Goal: Find contact information: Find contact information

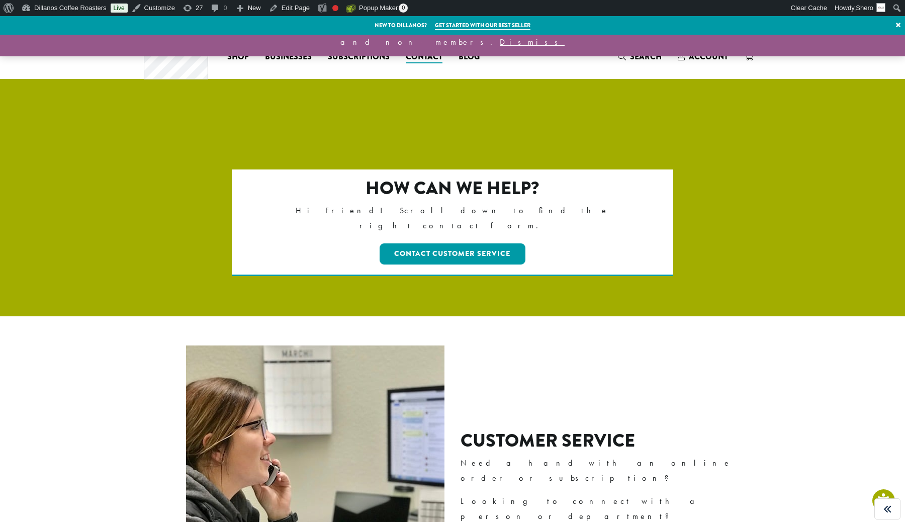
scroll to position [30, 0]
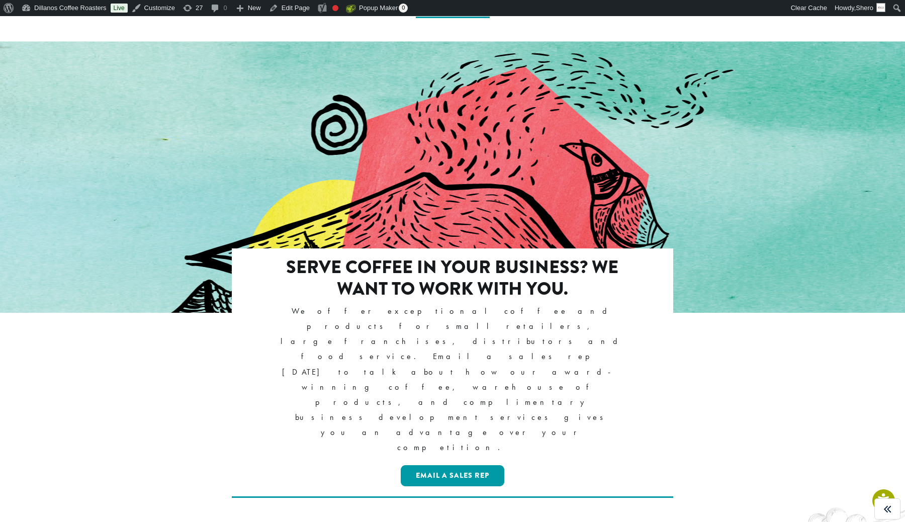
scroll to position [922, 0]
click at [473, 466] on link "Email a Sales Rep" at bounding box center [453, 476] width 104 height 21
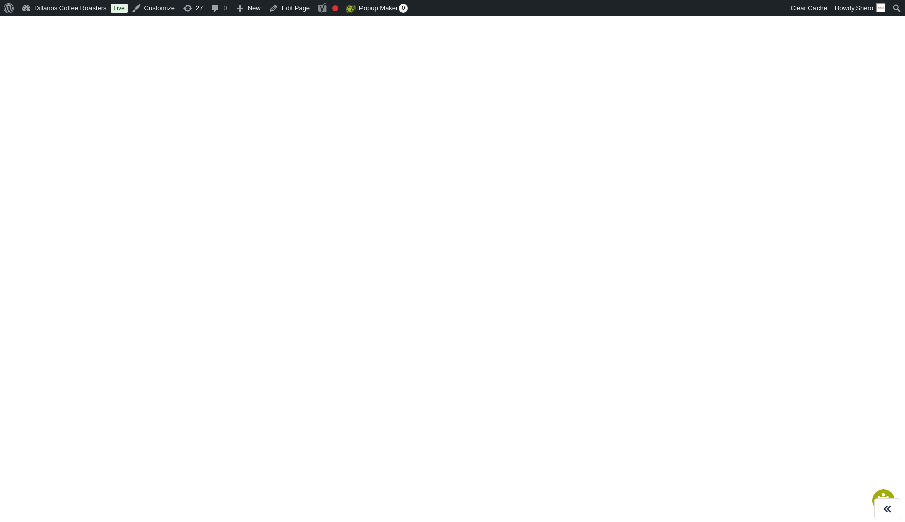
scroll to position [566, 0]
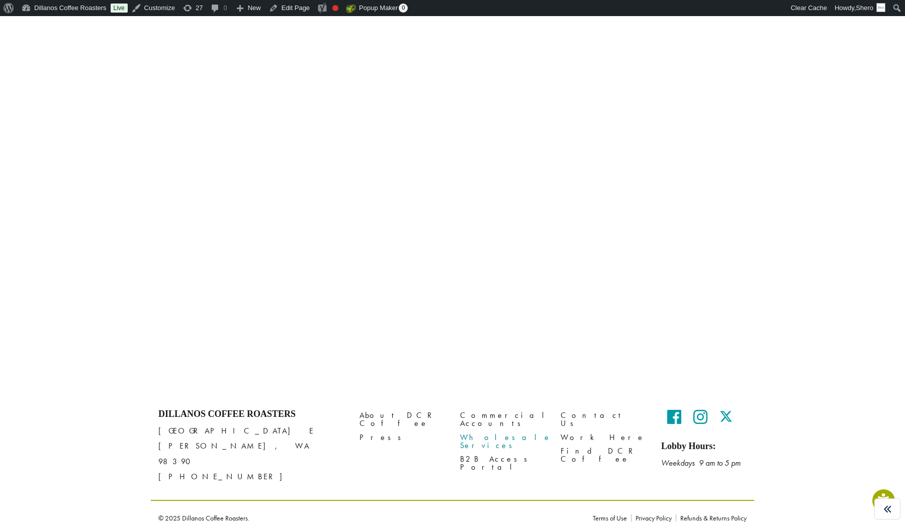
click at [475, 432] on link "Wholesale Services" at bounding box center [502, 441] width 85 height 22
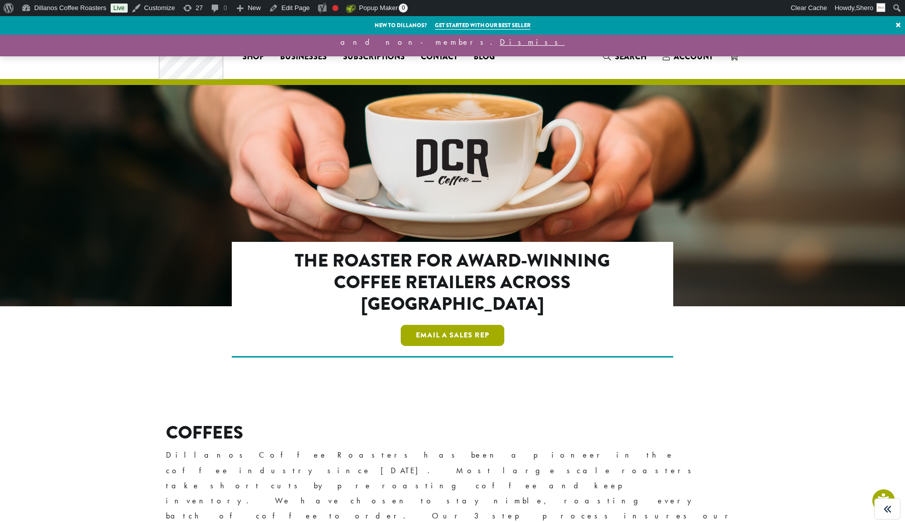
click at [469, 325] on link "Email a Sales Rep" at bounding box center [453, 335] width 104 height 21
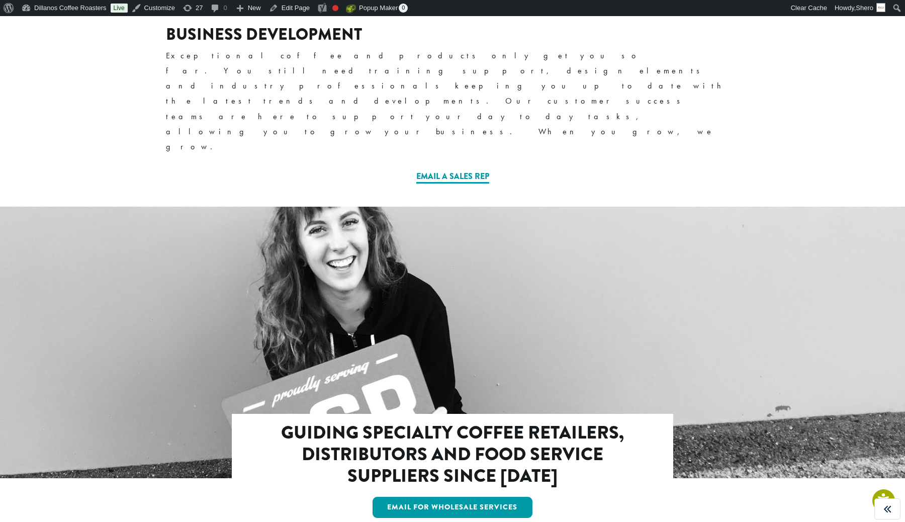
scroll to position [755, 0]
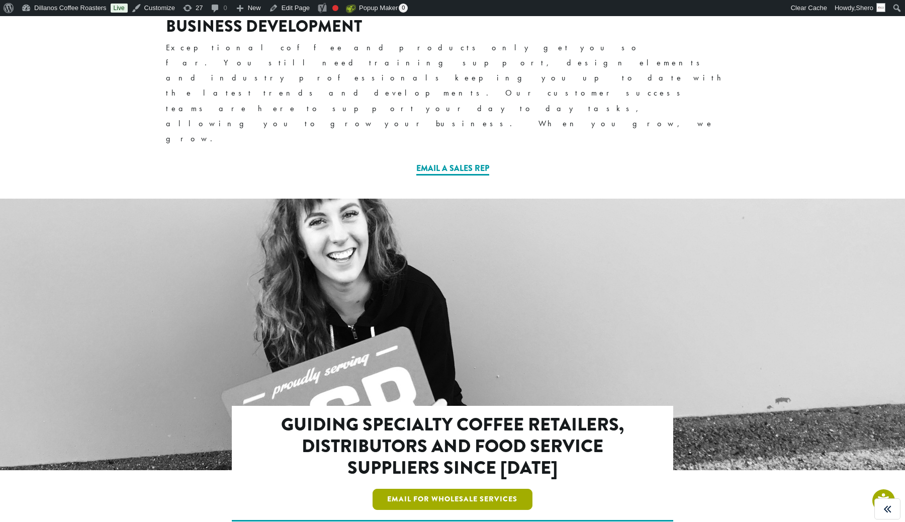
click at [459, 489] on link "Email For Wholesale Services" at bounding box center [453, 499] width 160 height 21
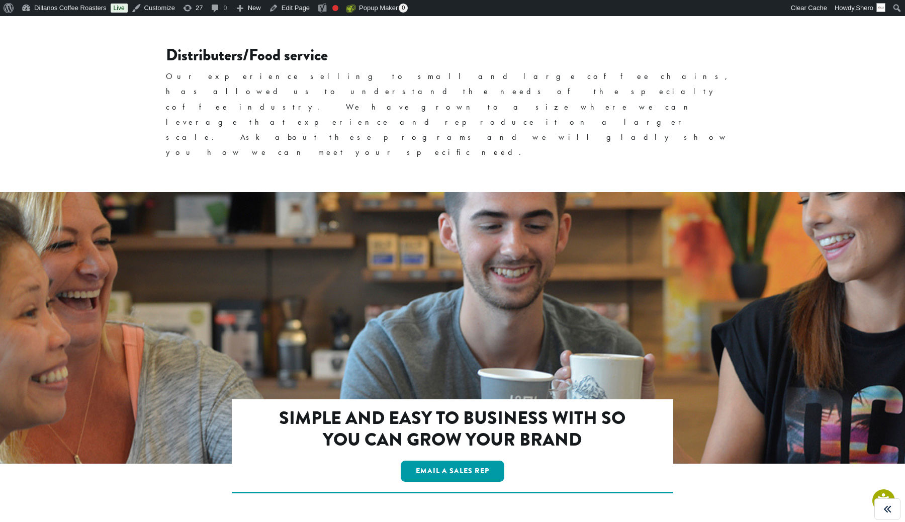
scroll to position [1625, 0]
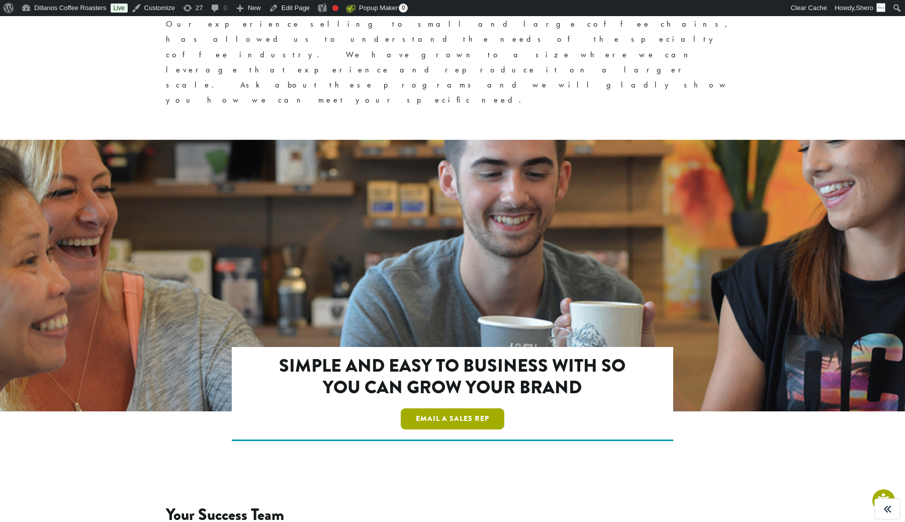
click at [468, 408] on link "Email a Sales Rep" at bounding box center [453, 418] width 104 height 21
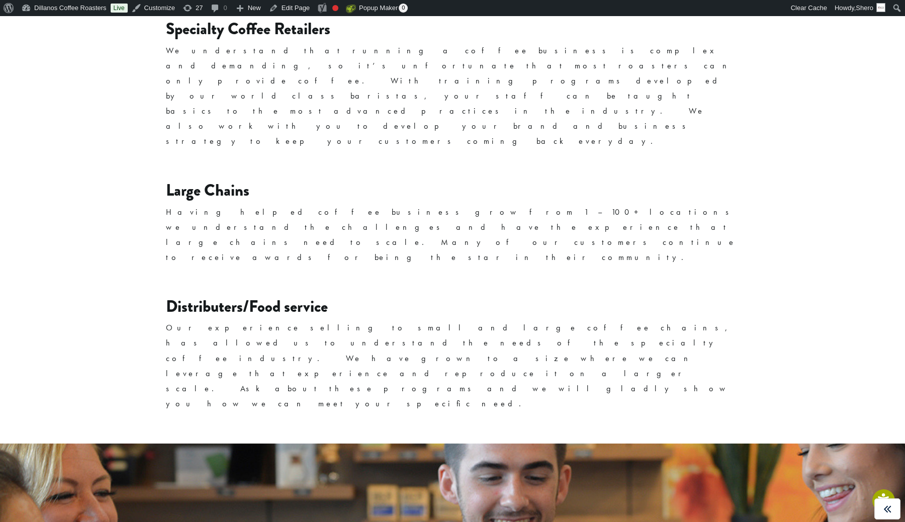
scroll to position [1510, 0]
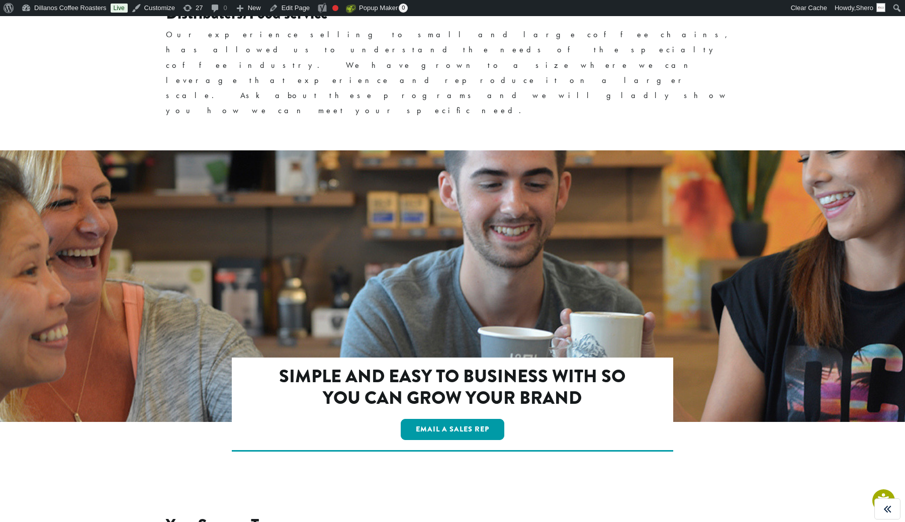
scroll to position [1625, 0]
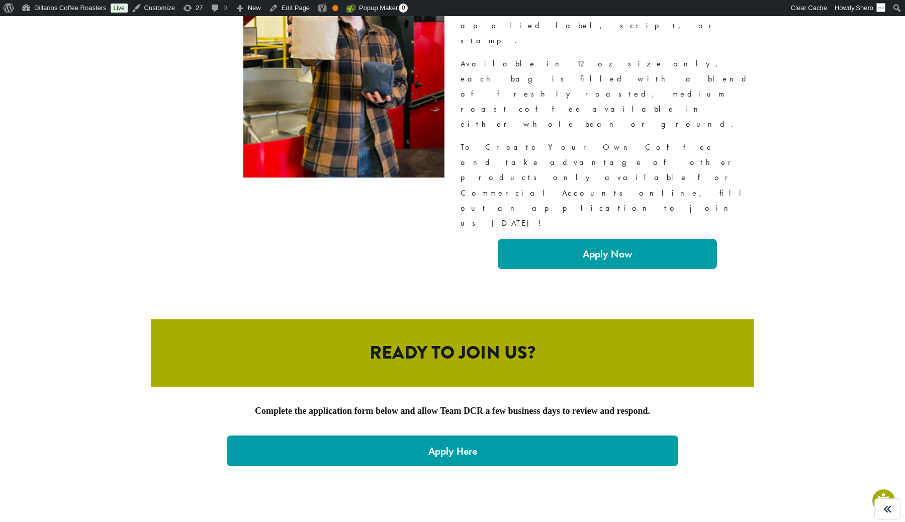
scroll to position [2070, 0]
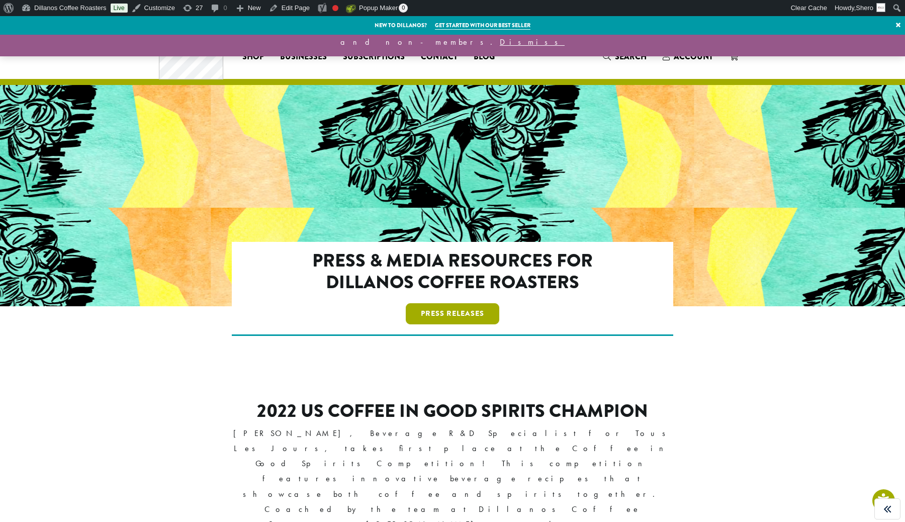
click at [436, 313] on link "Press Releases" at bounding box center [453, 313] width 94 height 21
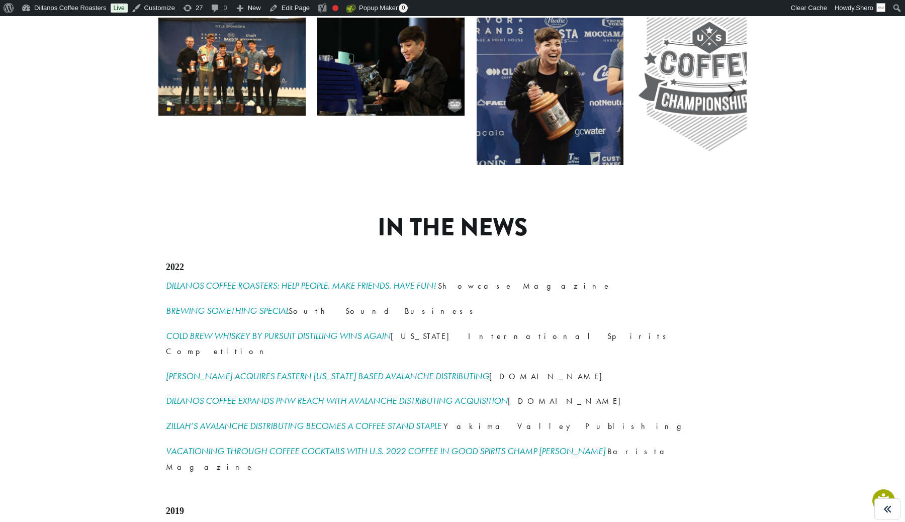
scroll to position [1288, 0]
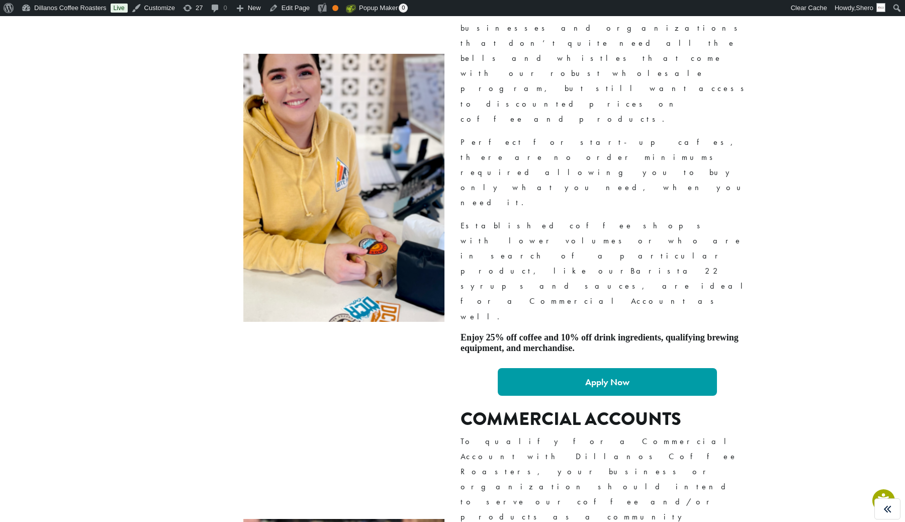
scroll to position [689, 0]
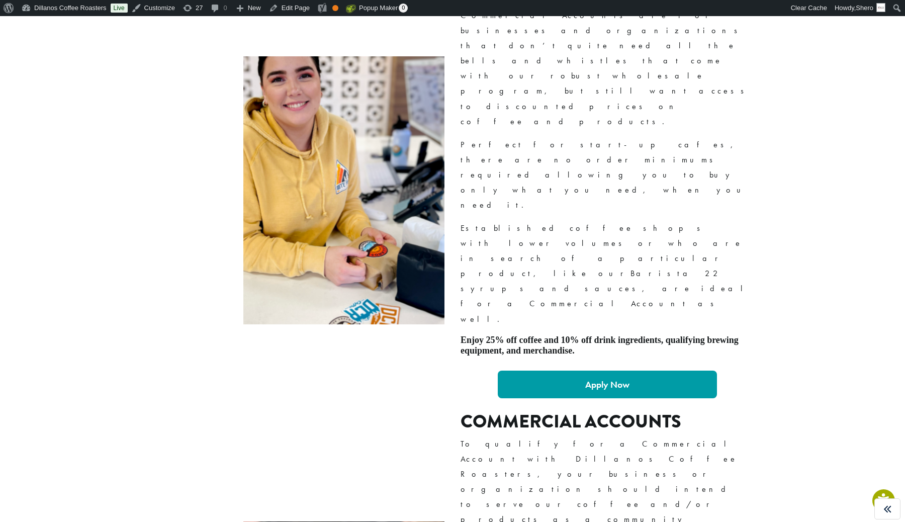
click at [611, 232] on div "Designed For Businesses Commercial Accounts are for businesses and organization…" at bounding box center [452, 190] width 603 height 416
click at [612, 379] on strong "Apply Now" at bounding box center [607, 385] width 44 height 12
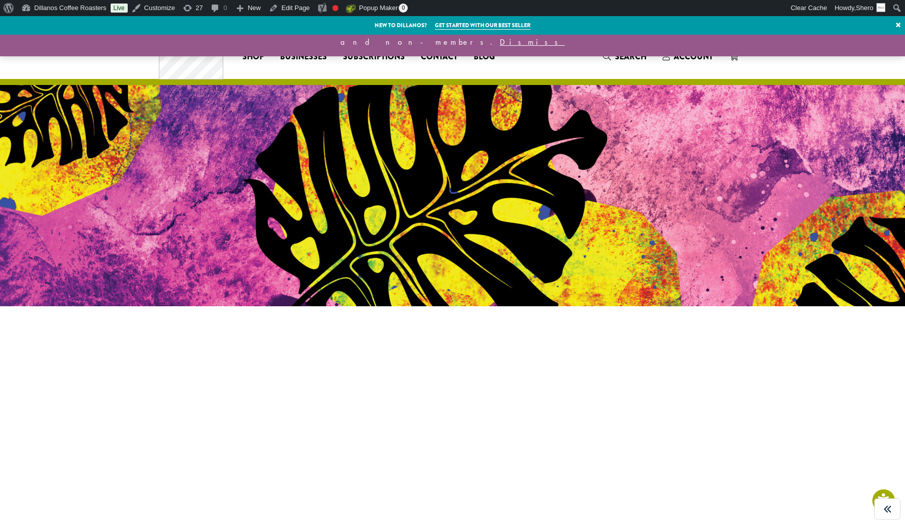
scroll to position [491, 0]
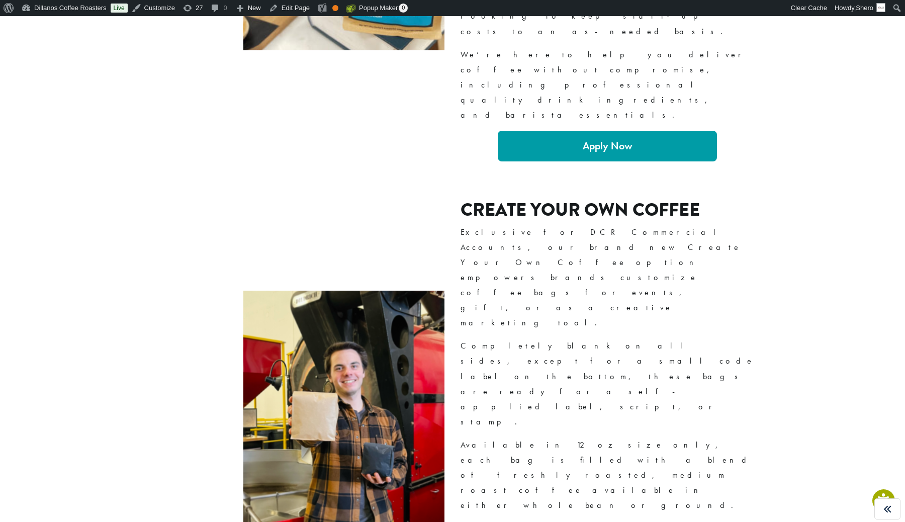
scroll to position [1441, 0]
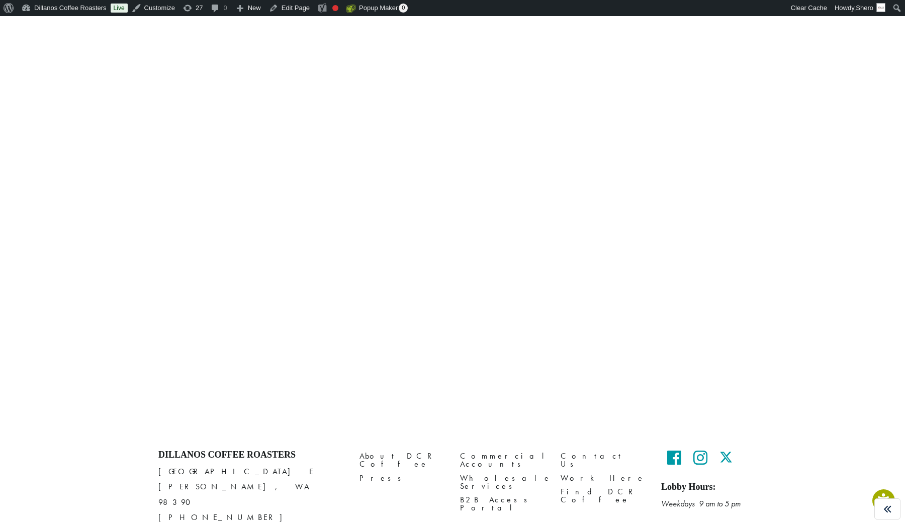
scroll to position [491, 0]
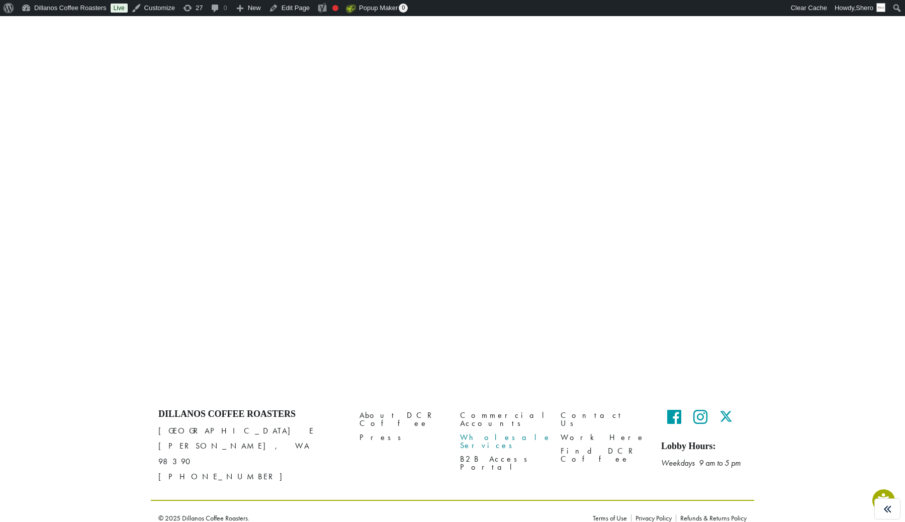
click at [500, 430] on link "Wholesale Services" at bounding box center [502, 441] width 85 height 22
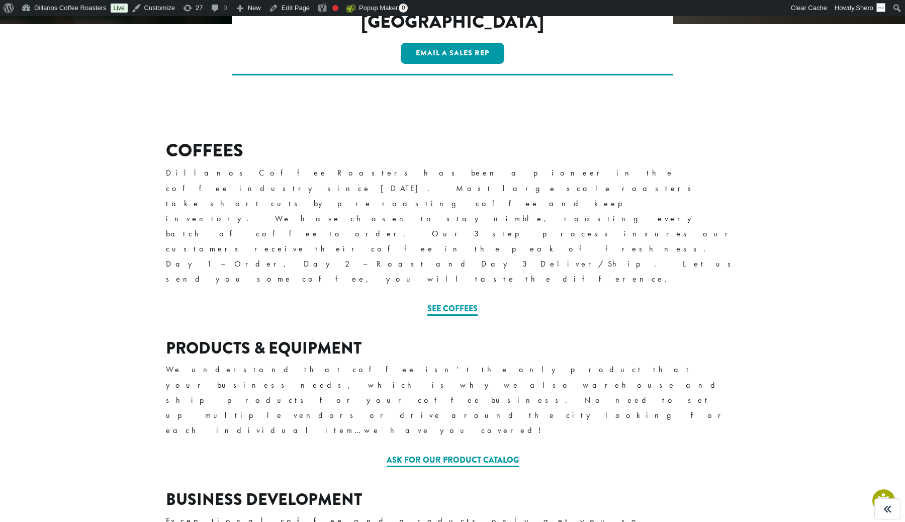
scroll to position [293, 0]
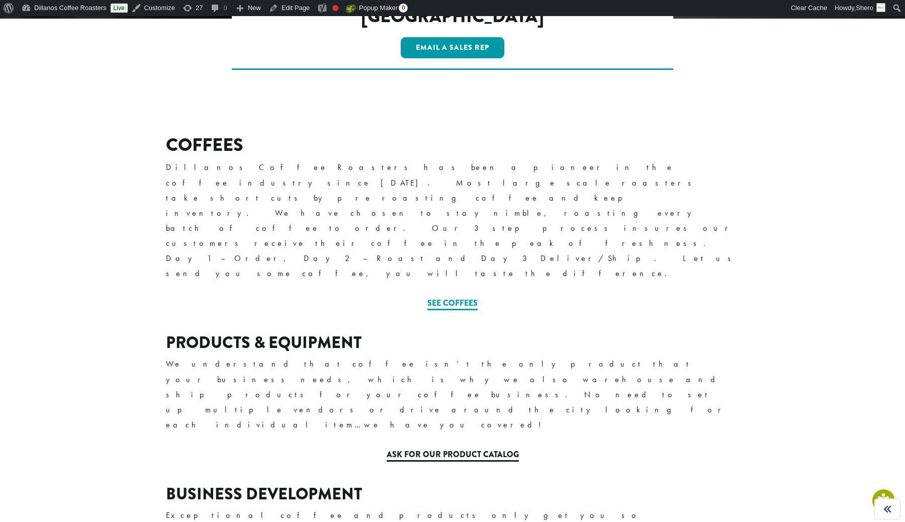
click at [451, 448] on link "Ask for our Product Catalog" at bounding box center [453, 454] width 132 height 13
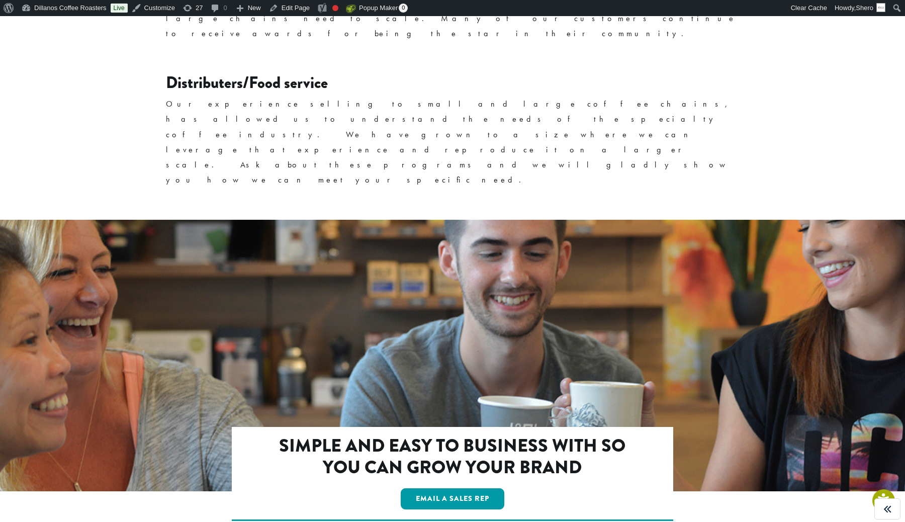
scroll to position [1625, 0]
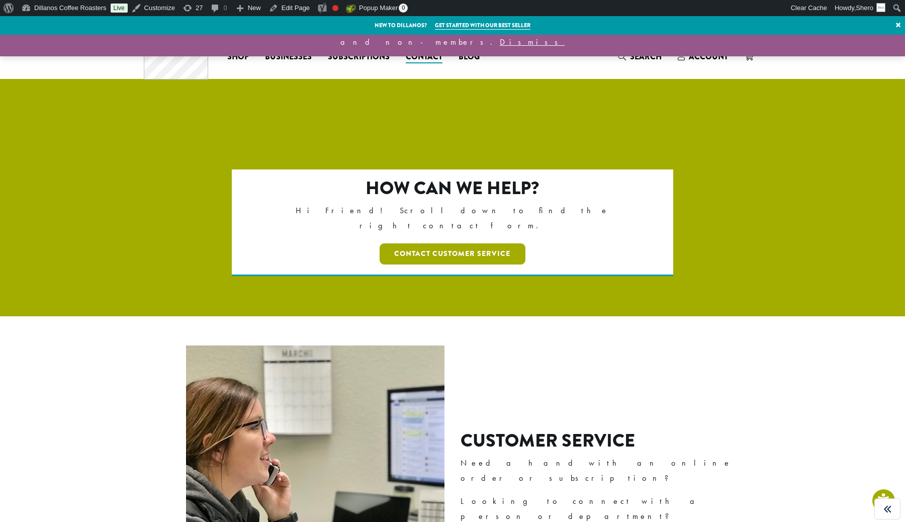
click at [466, 243] on link "Contact Customer Service" at bounding box center [453, 253] width 146 height 21
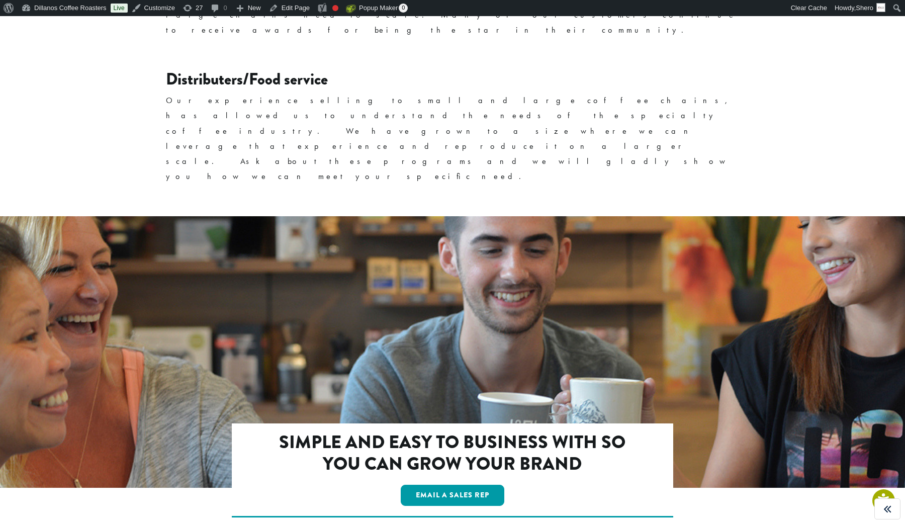
scroll to position [1625, 0]
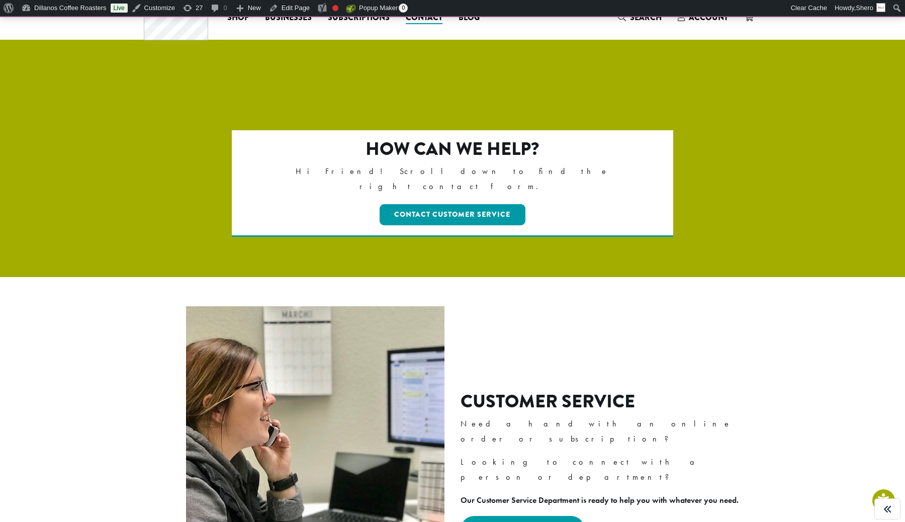
scroll to position [44, 0]
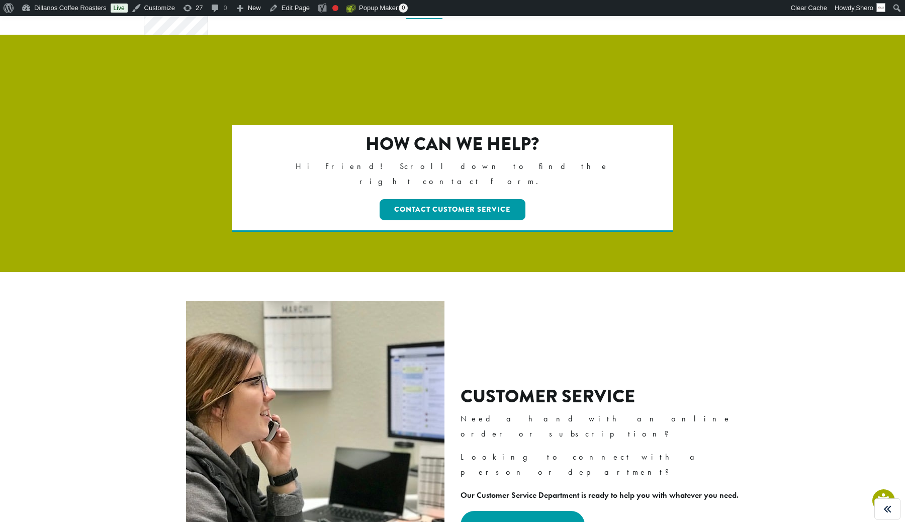
click at [583, 355] on div "Customer Service Need a hand with an online order or subscription? Looking to c…" at bounding box center [452, 462] width 588 height 330
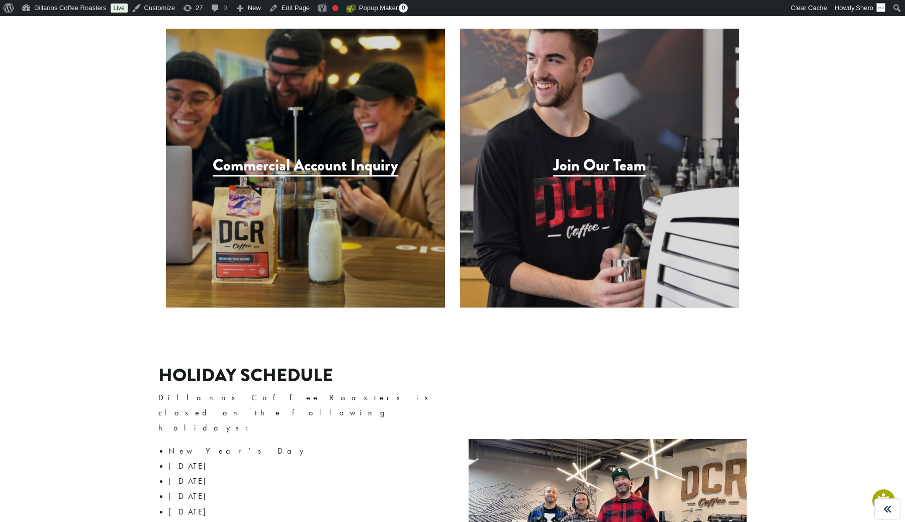
scroll to position [1043, 0]
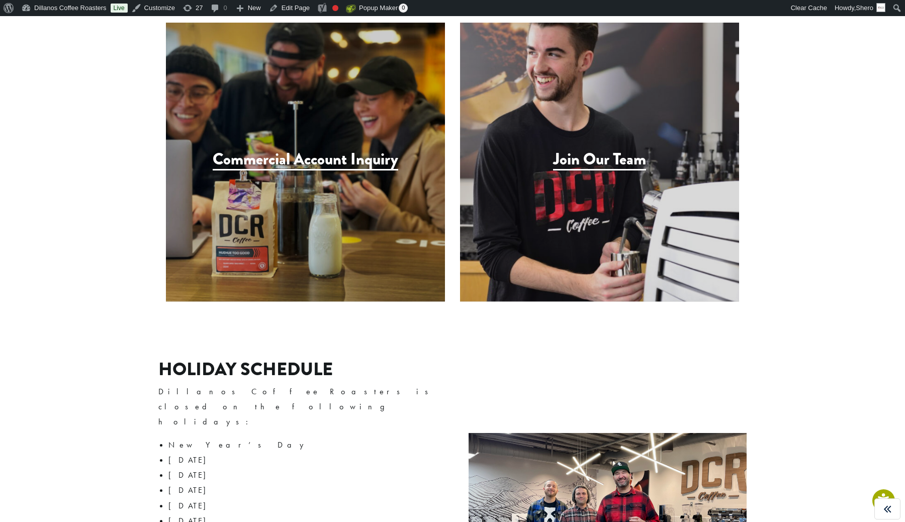
click at [342, 150] on h3 "Commercial Account Inquiry" at bounding box center [306, 160] width 186 height 21
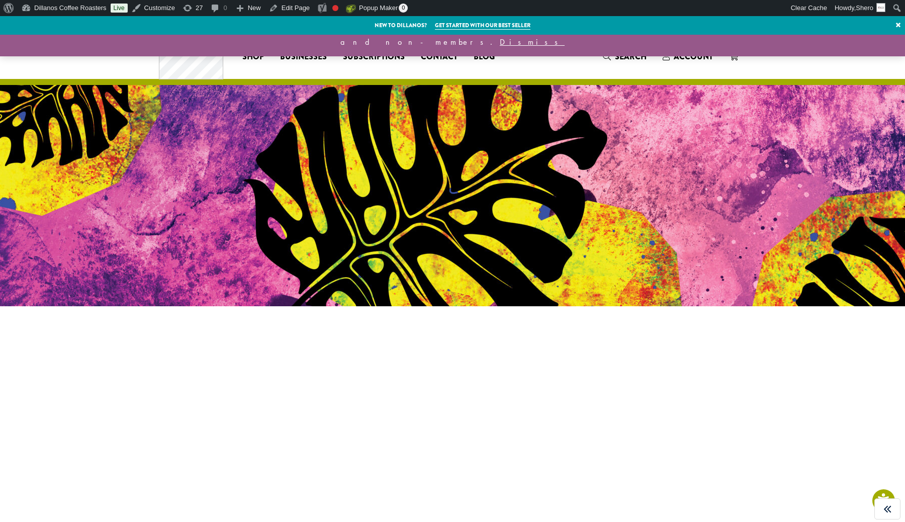
click at [604, 248] on div at bounding box center [452, 254] width 603 height 24
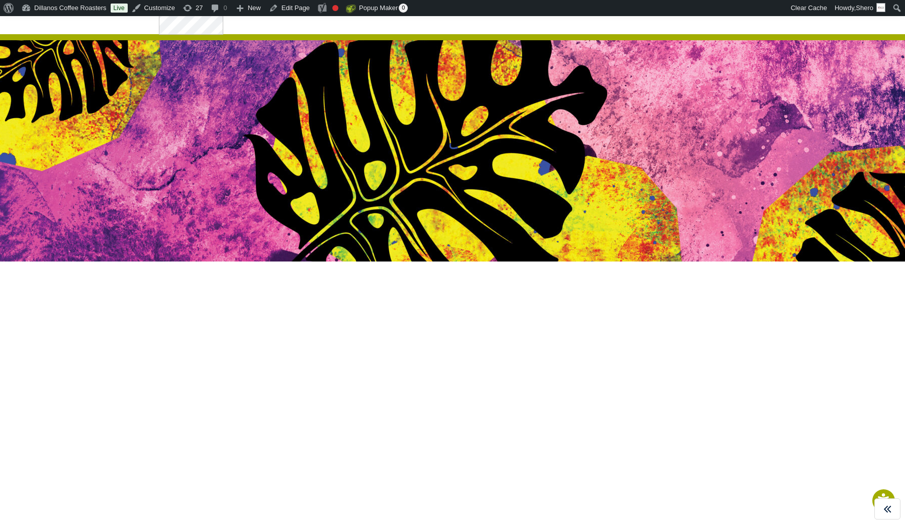
scroll to position [56, 0]
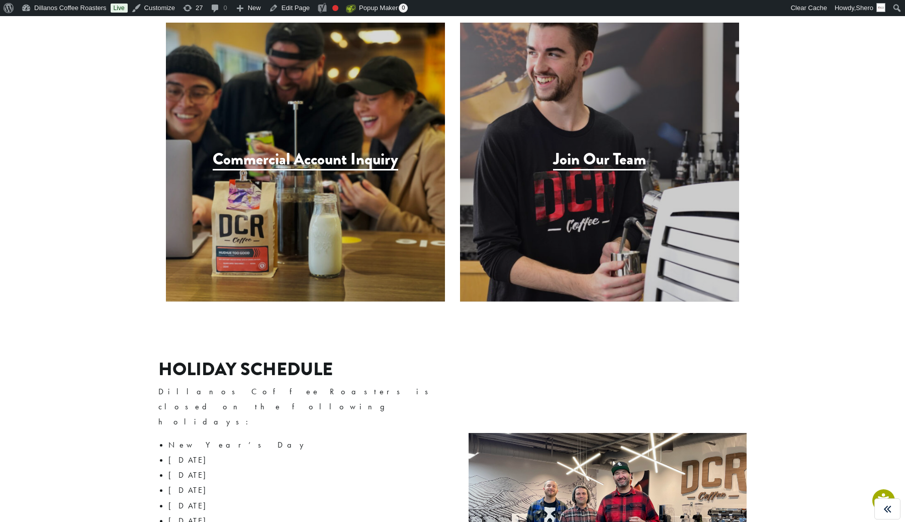
click at [613, 150] on h3 "Join Our Team" at bounding box center [599, 160] width 93 height 21
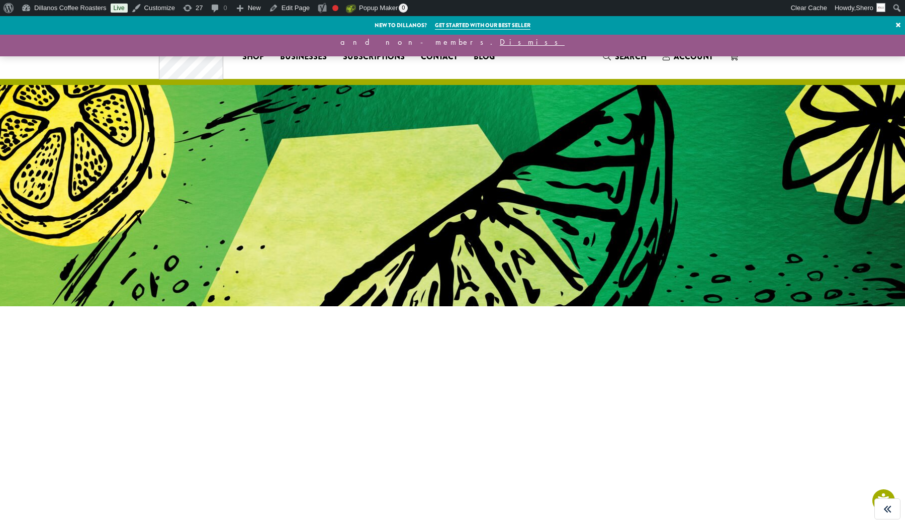
scroll to position [292, 0]
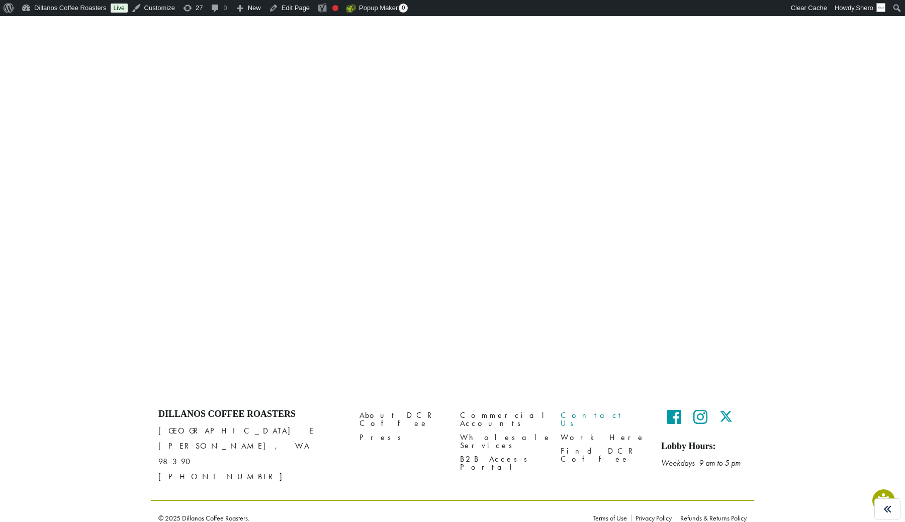
click at [577, 414] on link "Contact Us" at bounding box center [603, 420] width 85 height 22
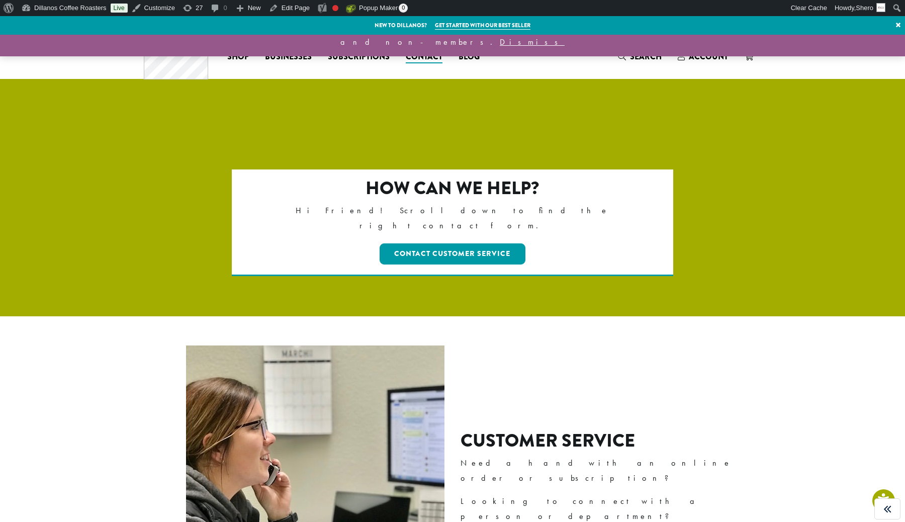
click at [577, 414] on div "Customer Service Need a hand with an online order or subscription? Looking to c…" at bounding box center [452, 506] width 588 height 330
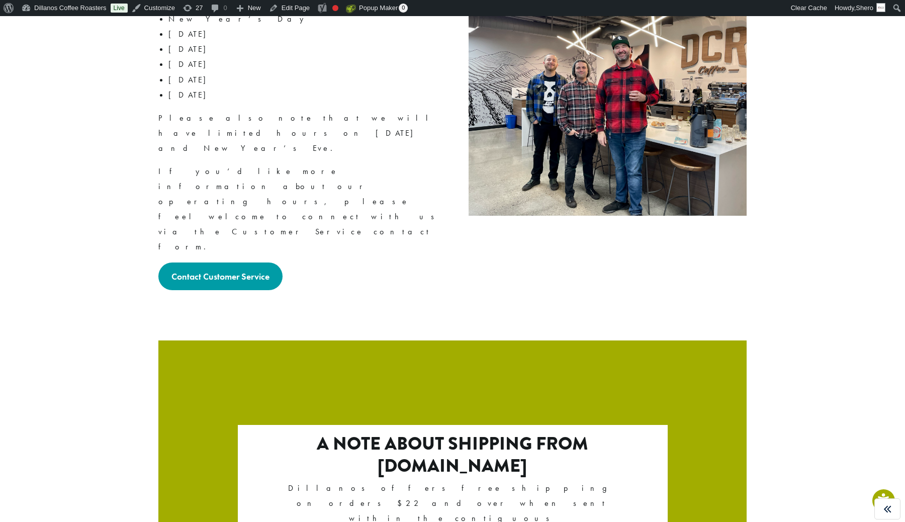
scroll to position [1619, 0]
